Goal: Find specific page/section: Find specific page/section

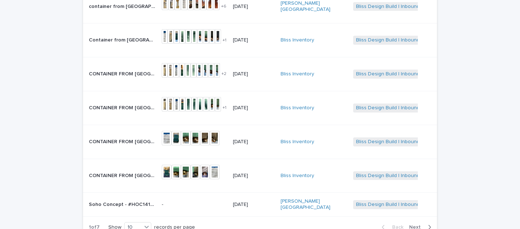
scroll to position [240, 0]
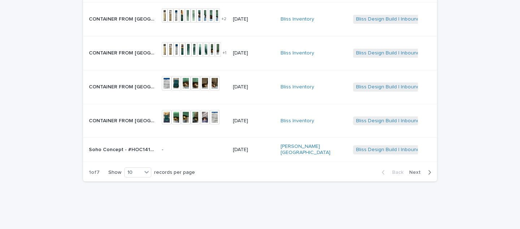
click at [430, 170] on icon "button" at bounding box center [430, 172] width 3 height 4
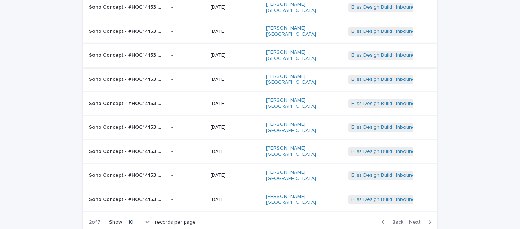
scroll to position [149, 0]
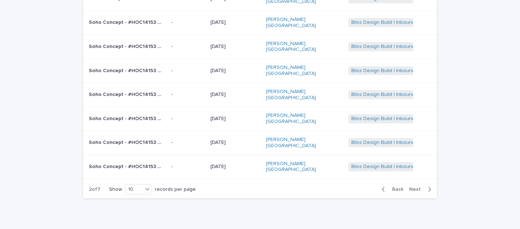
click at [430, 187] on icon "button" at bounding box center [430, 189] width 3 height 4
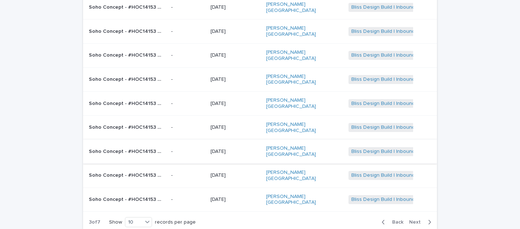
scroll to position [149, 0]
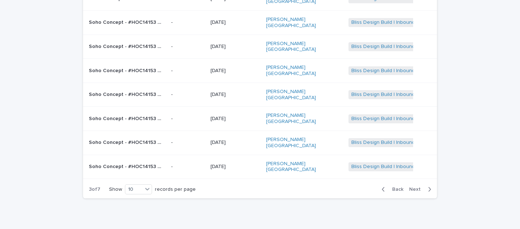
click at [429, 186] on icon "button" at bounding box center [429, 189] width 3 height 6
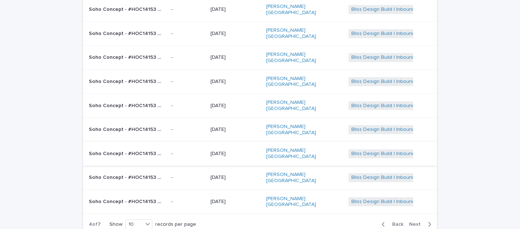
scroll to position [142, 0]
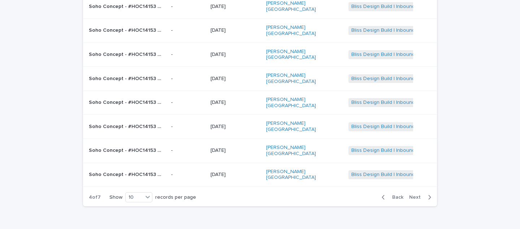
click at [430, 194] on icon "button" at bounding box center [429, 197] width 3 height 6
click at [430, 195] on icon "button" at bounding box center [430, 197] width 3 height 4
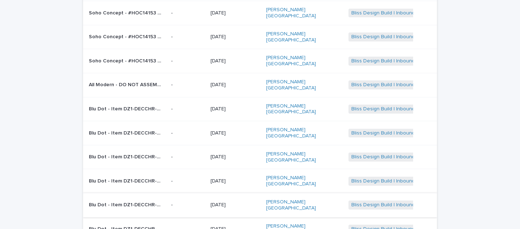
scroll to position [149, 0]
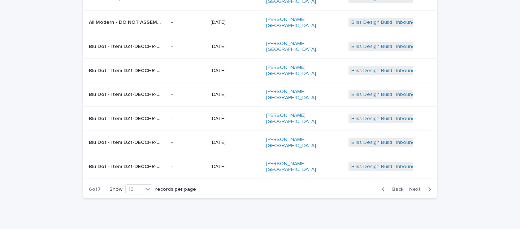
click at [431, 186] on icon "button" at bounding box center [429, 189] width 3 height 6
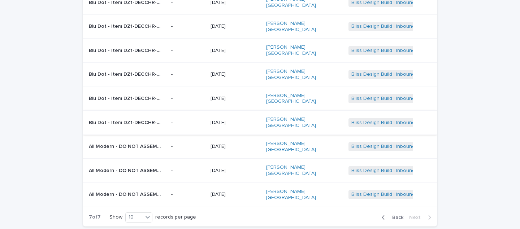
scroll to position [97, 0]
click at [140, 143] on p "All Modern - DO NOT ASSEMBLE W003529511 Imperial 36in round pedestal dining tab…" at bounding box center [126, 147] width 74 height 8
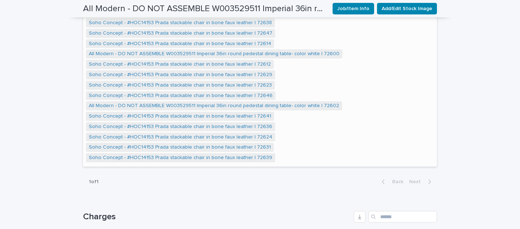
scroll to position [745, 0]
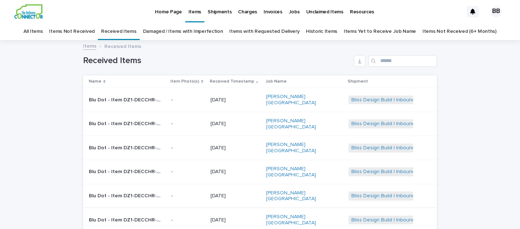
click at [321, 30] on link "Historic Items" at bounding box center [321, 31] width 31 height 17
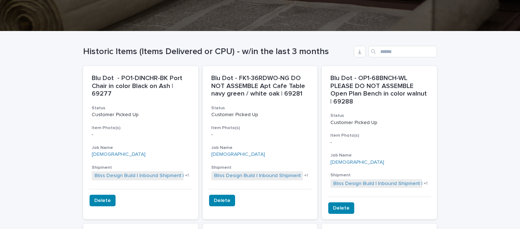
scroll to position [80, 0]
